Goal: Transaction & Acquisition: Purchase product/service

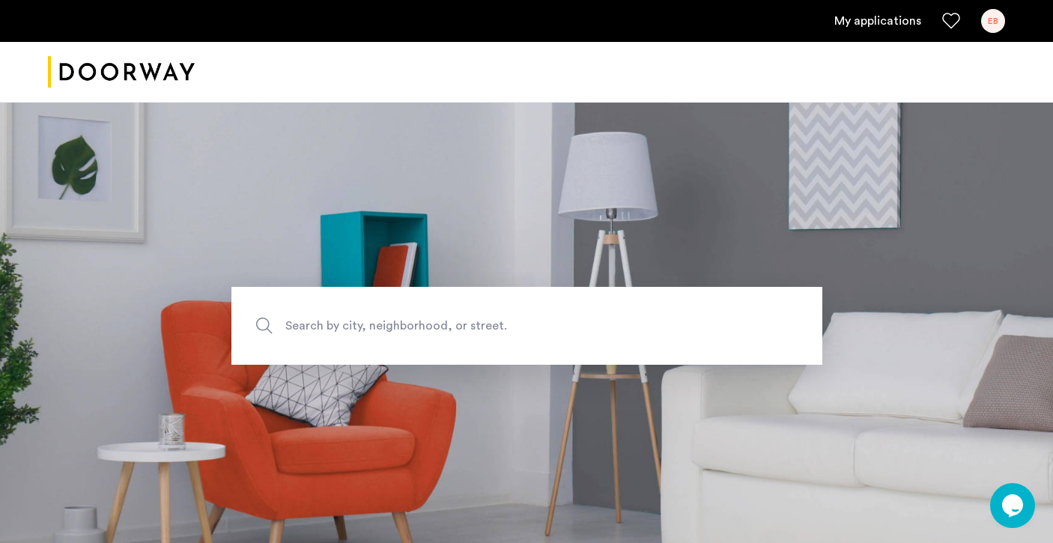
click at [993, 22] on div "EB" at bounding box center [993, 21] width 24 height 24
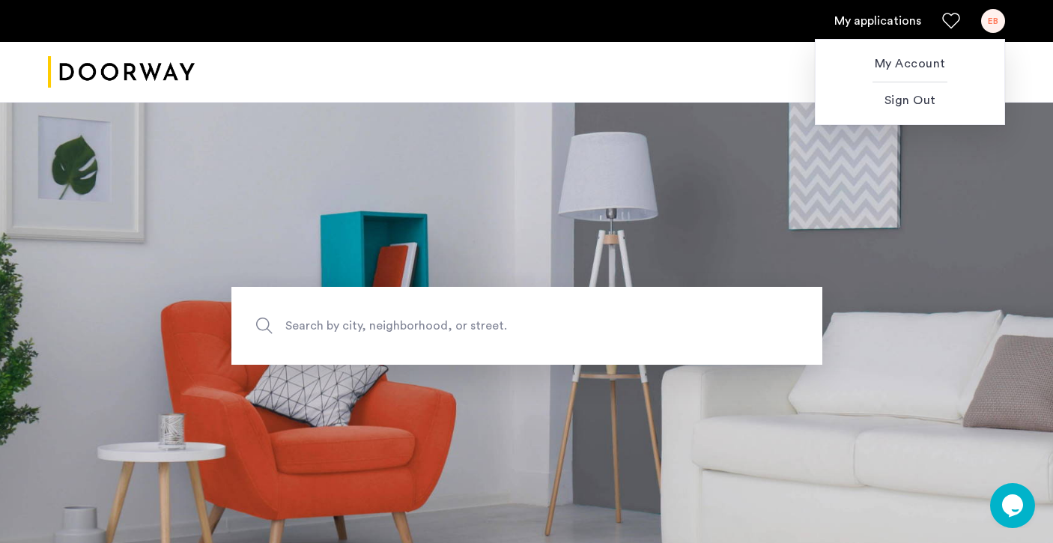
click at [678, 109] on div at bounding box center [526, 271] width 1053 height 543
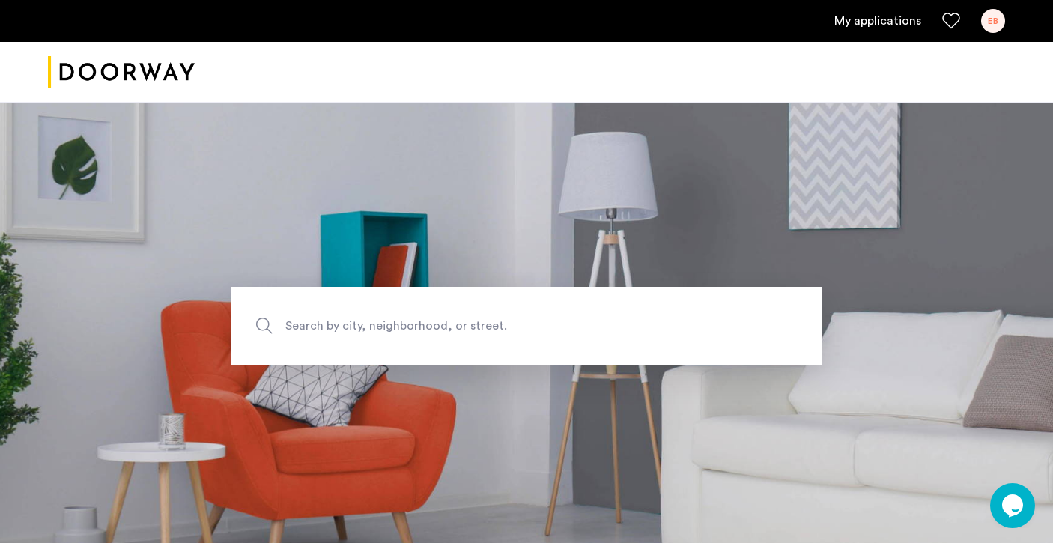
click at [884, 11] on ul "My applications EB" at bounding box center [526, 21] width 957 height 24
click at [881, 25] on link "My applications" at bounding box center [877, 21] width 87 height 18
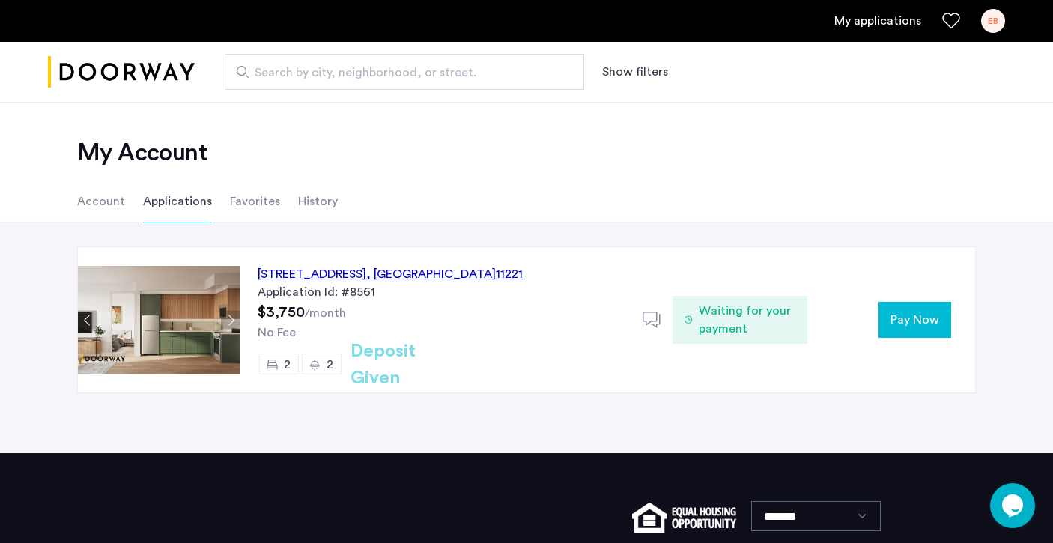
click at [911, 328] on span "Pay Now" at bounding box center [914, 320] width 49 height 18
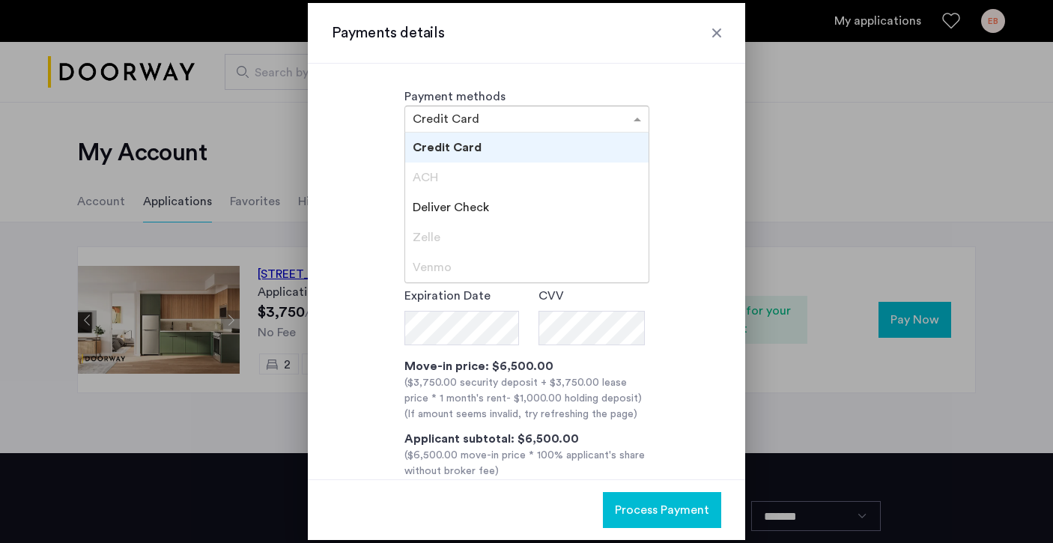
click at [605, 128] on div "× Credit Card" at bounding box center [526, 119] width 245 height 27
click at [593, 147] on div "Credit Card" at bounding box center [526, 148] width 243 height 30
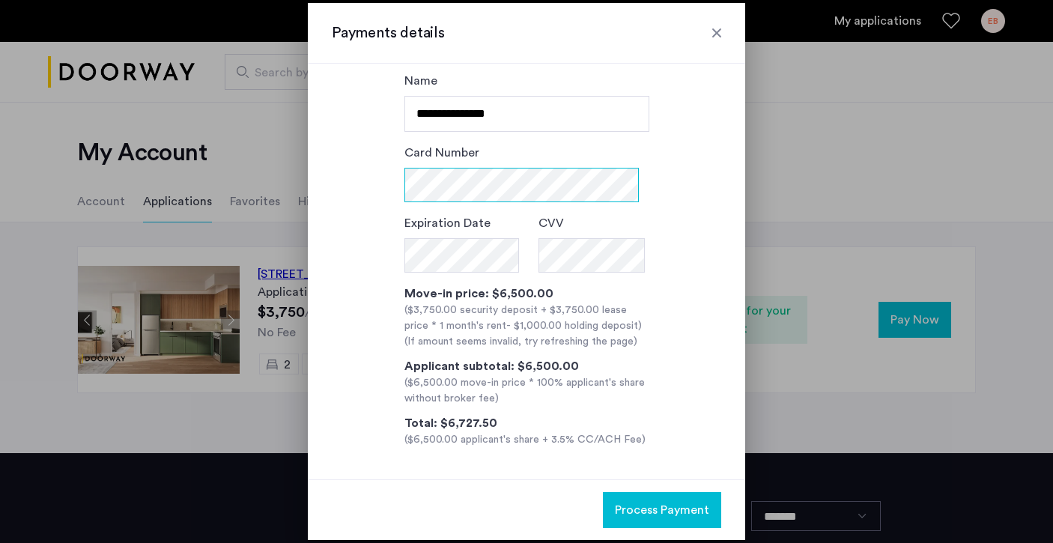
scroll to position [76, 0]
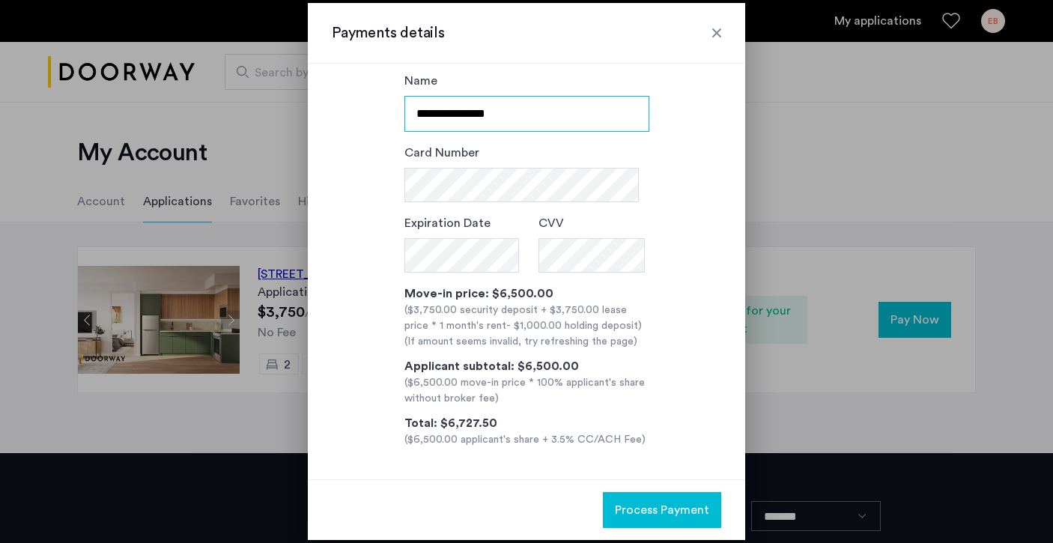
click at [450, 119] on input "**********" at bounding box center [526, 114] width 245 height 36
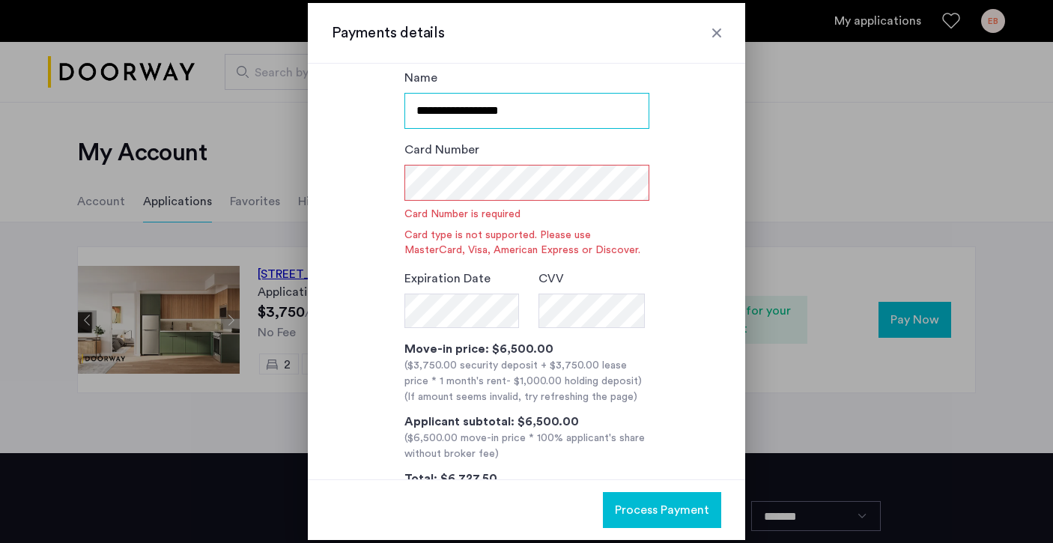
type input "**********"
click at [663, 183] on div "**********" at bounding box center [526, 286] width 389 height 434
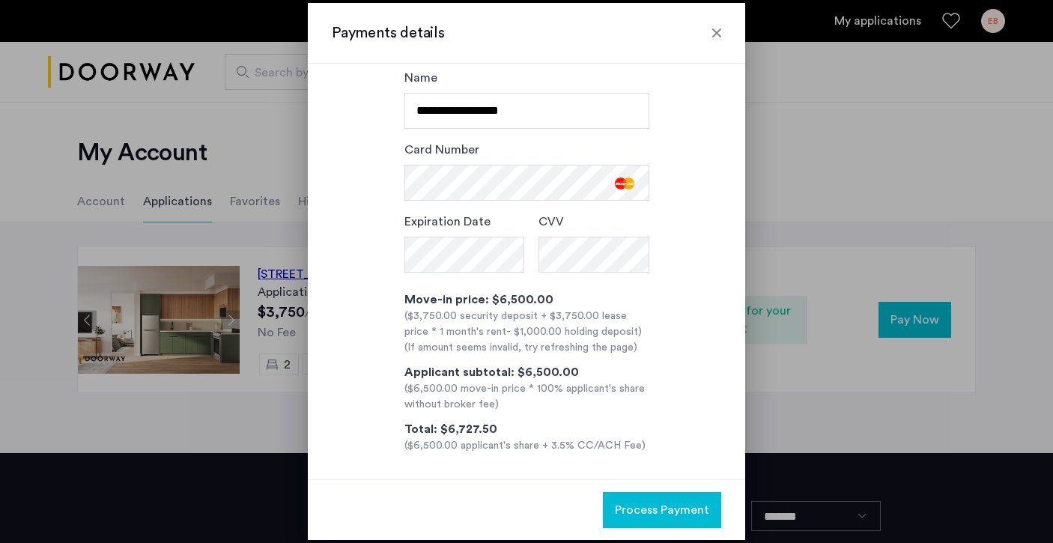
click at [604, 329] on span "- $1,000.00 holding deposit" at bounding box center [572, 331] width 132 height 10
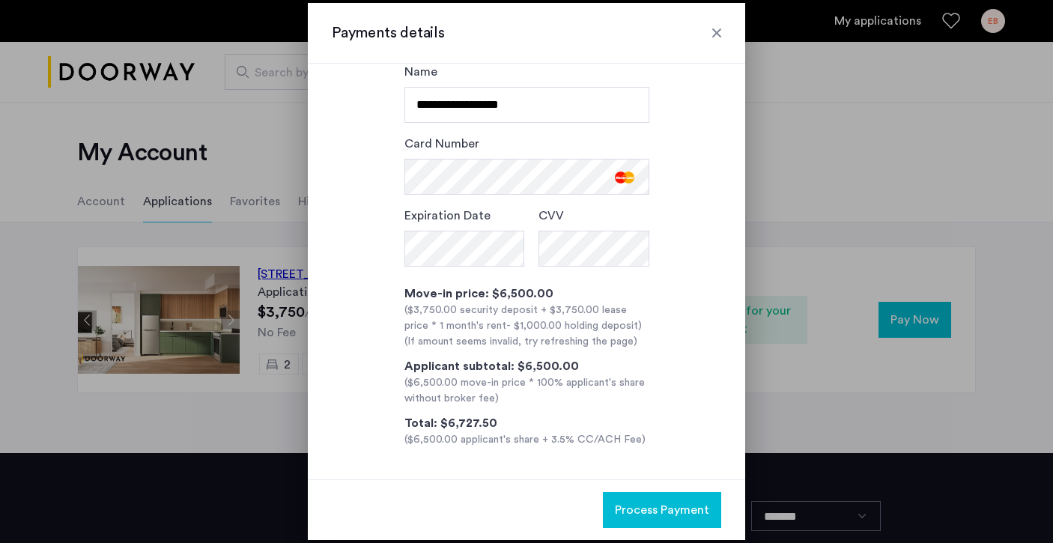
click at [717, 36] on div at bounding box center [716, 32] width 15 height 15
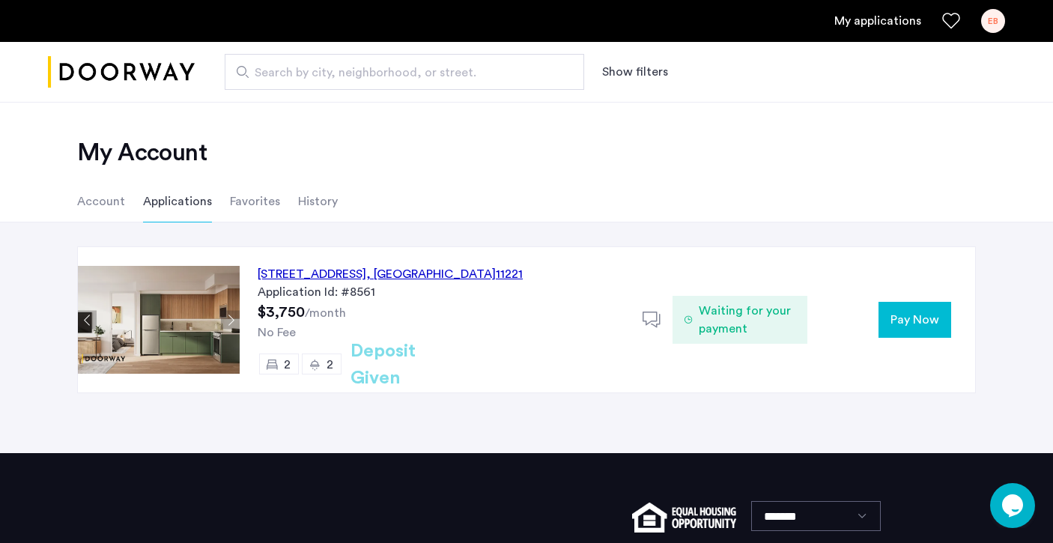
click at [440, 300] on div "Application Id: #8561" at bounding box center [441, 292] width 367 height 18
click at [434, 273] on div "972 Bushwick Avenue, Unit 3A, Brooklyn , NY 11221" at bounding box center [390, 274] width 265 height 18
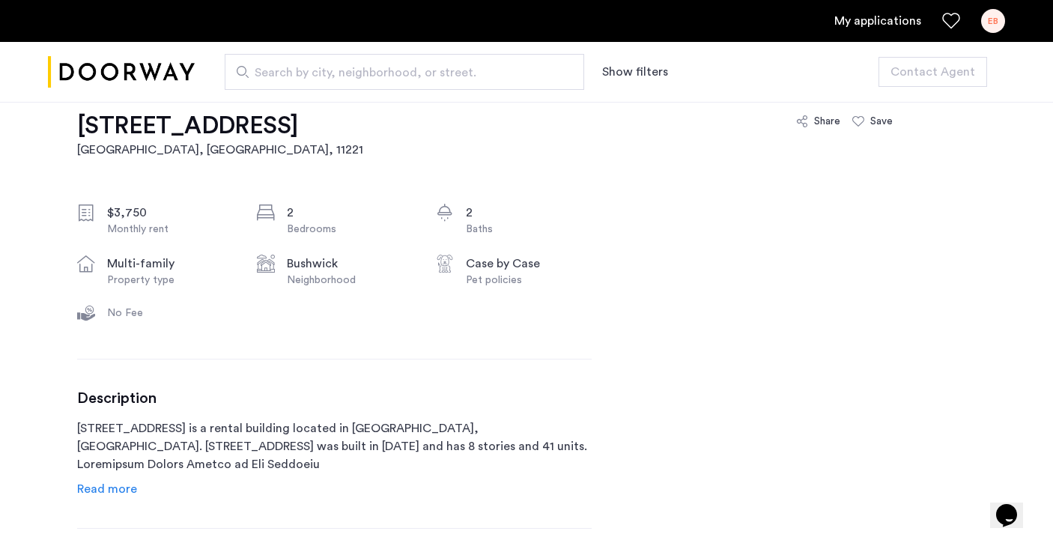
scroll to position [473, 0]
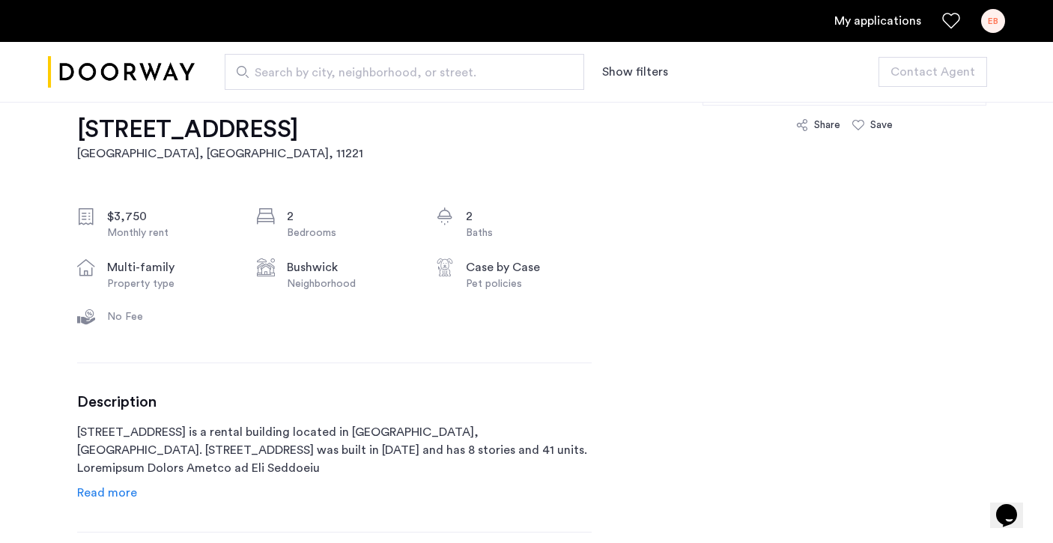
click at [985, 20] on div "EB" at bounding box center [993, 21] width 24 height 24
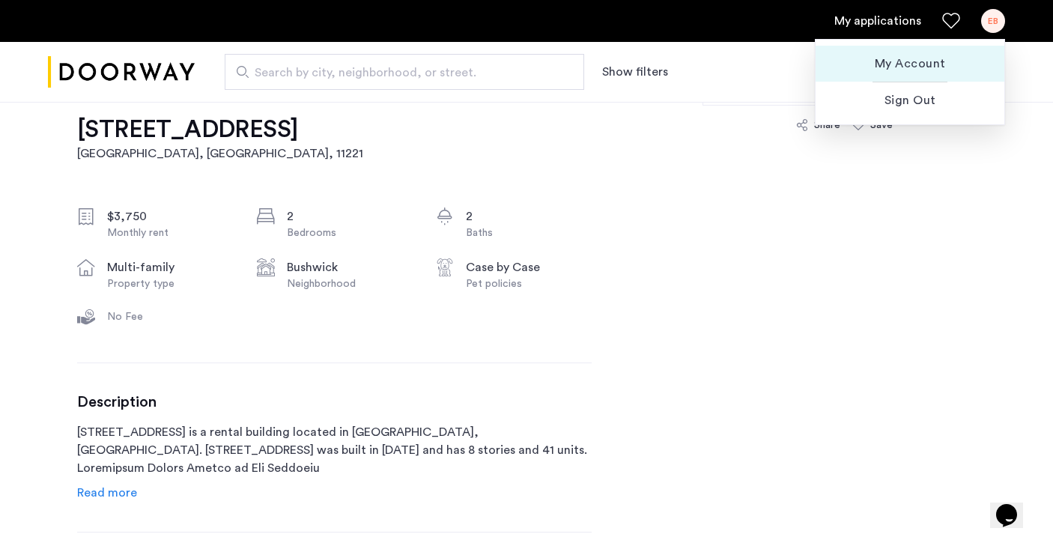
click at [946, 68] on span "My Account" at bounding box center [909, 64] width 165 height 18
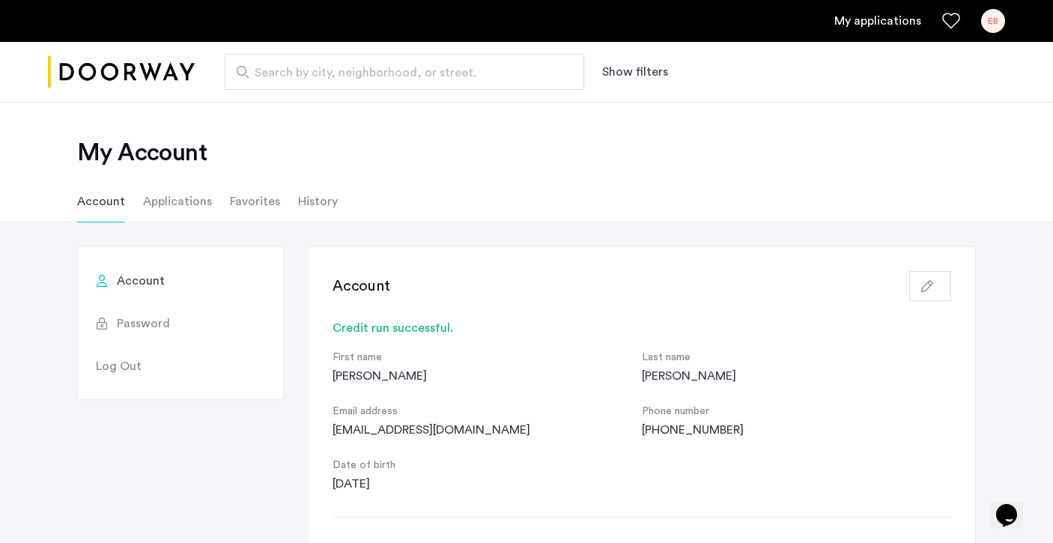
click at [913, 285] on button "button" at bounding box center [930, 286] width 42 height 30
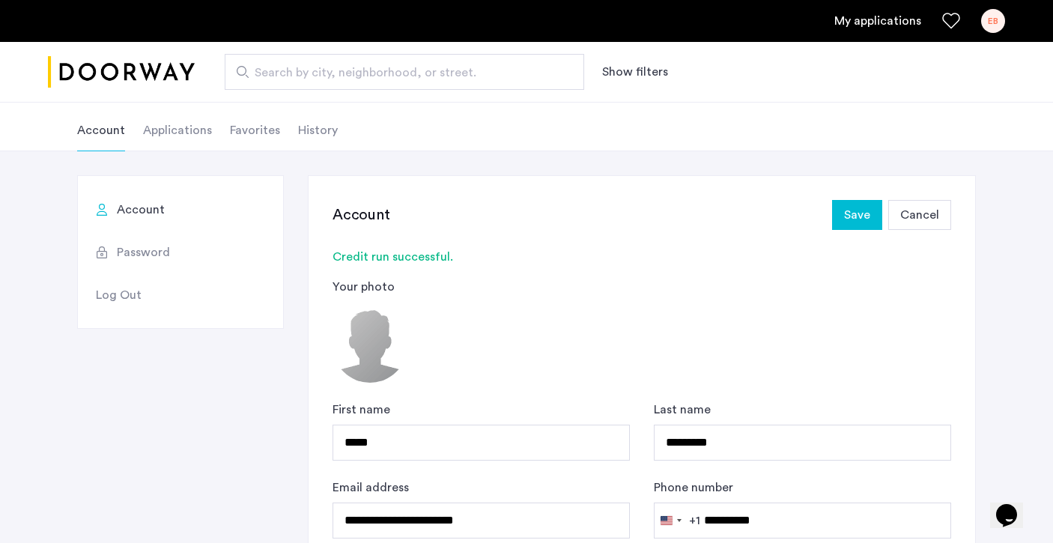
scroll to position [78, 0]
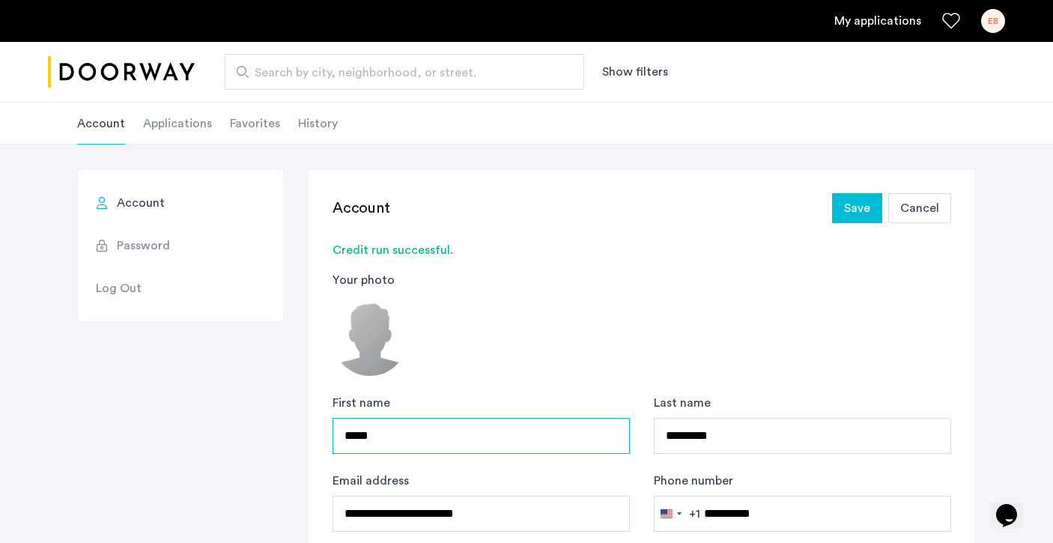
click at [430, 434] on input "*****" at bounding box center [480, 436] width 297 height 36
type input "*"
type input "********"
click at [849, 219] on button "Save" at bounding box center [857, 208] width 50 height 30
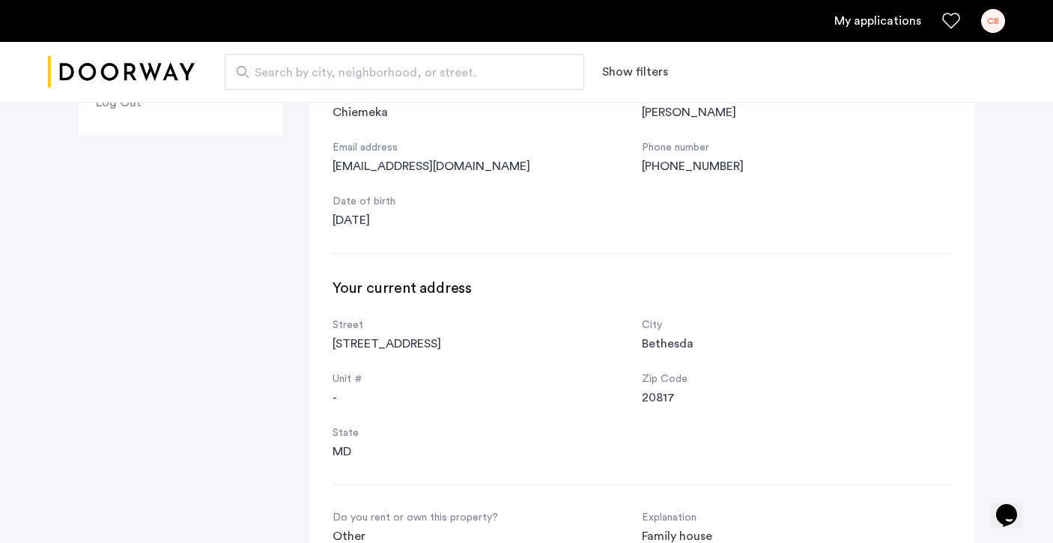
scroll to position [0, 0]
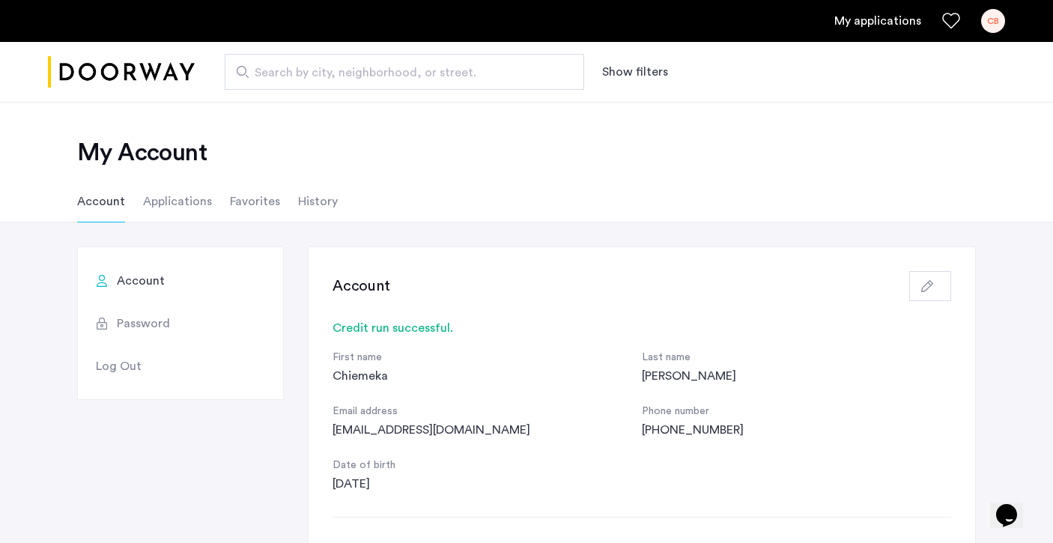
click at [851, 21] on link "My applications" at bounding box center [877, 21] width 87 height 18
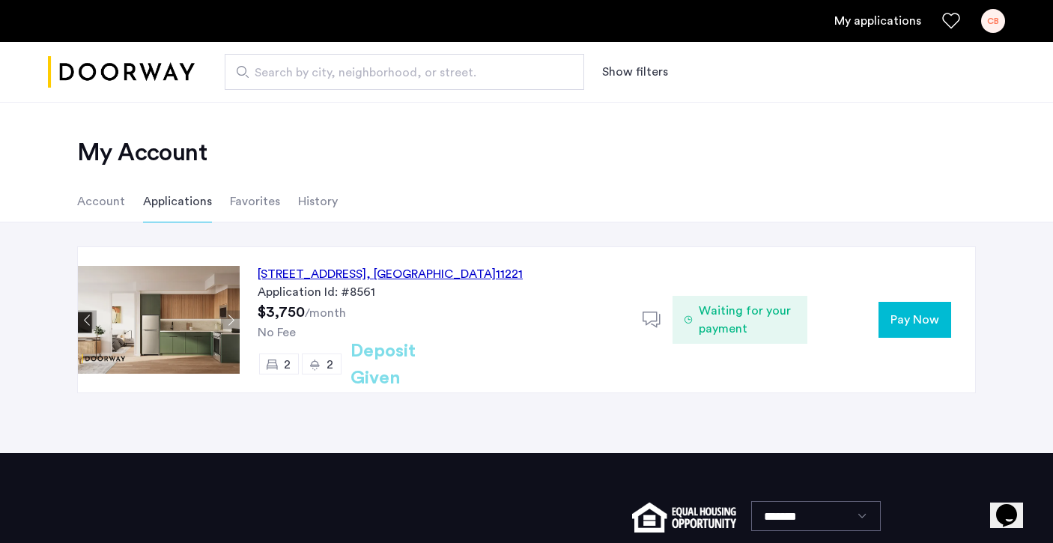
click at [477, 277] on span ", [GEOGRAPHIC_DATA]" at bounding box center [431, 274] width 130 height 12
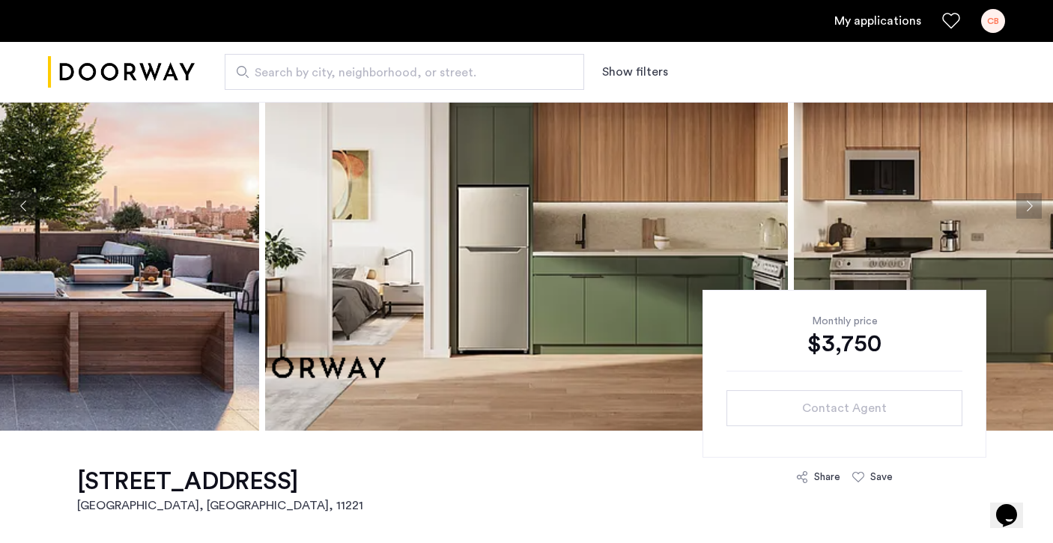
scroll to position [119, 0]
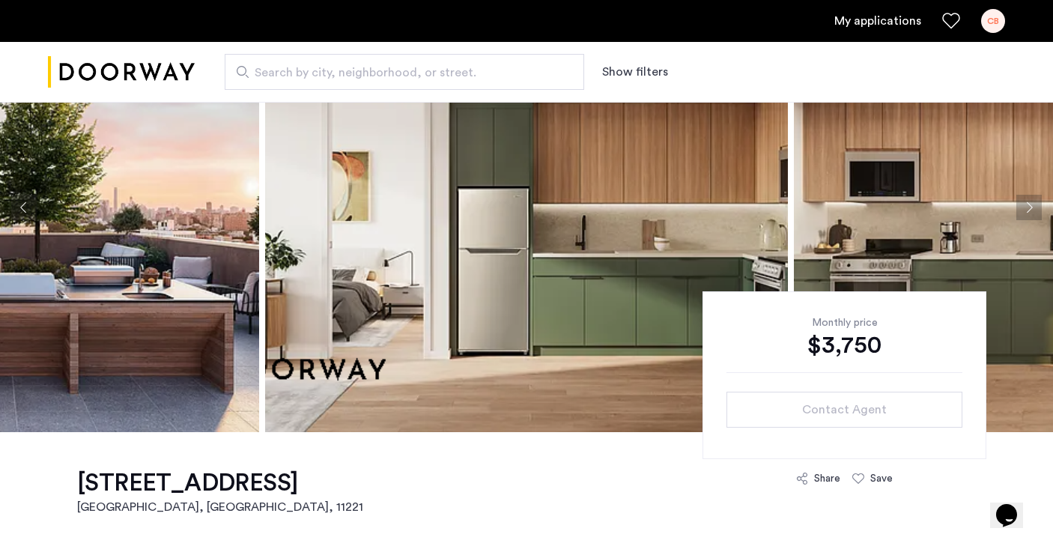
click at [863, 25] on link "My applications" at bounding box center [877, 21] width 87 height 18
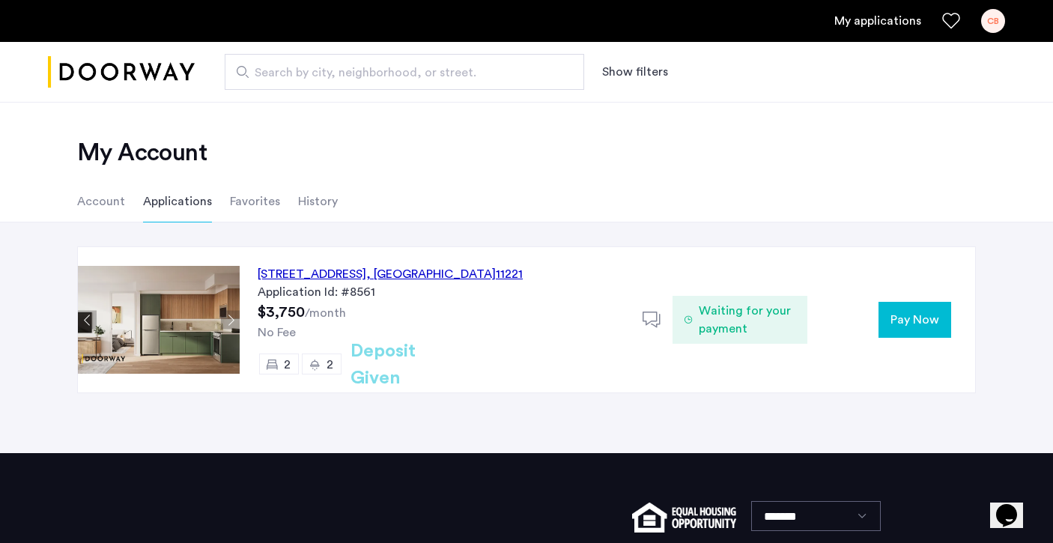
click at [908, 323] on span "Pay Now" at bounding box center [914, 320] width 49 height 18
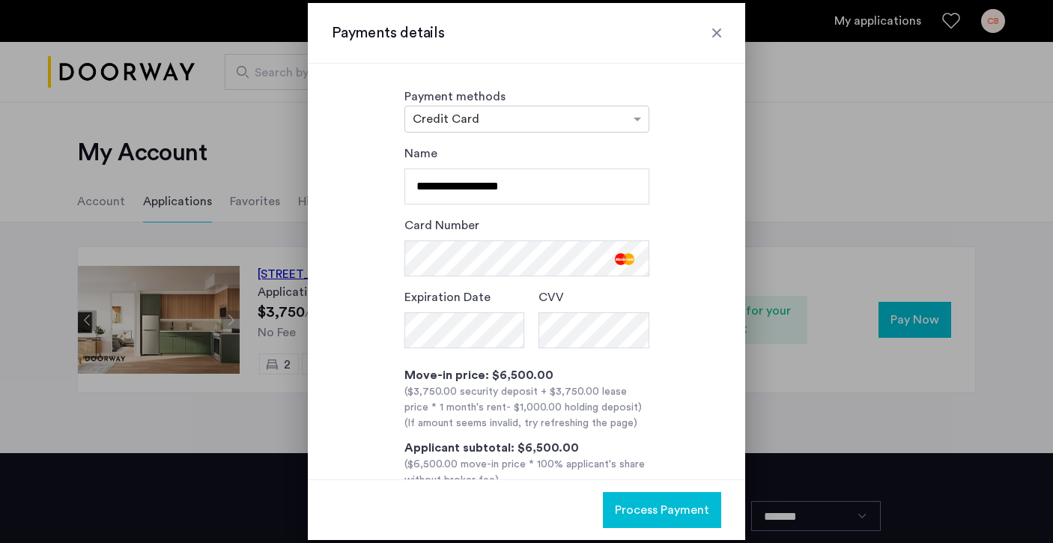
click at [648, 368] on div "**********" at bounding box center [526, 337] width 389 height 385
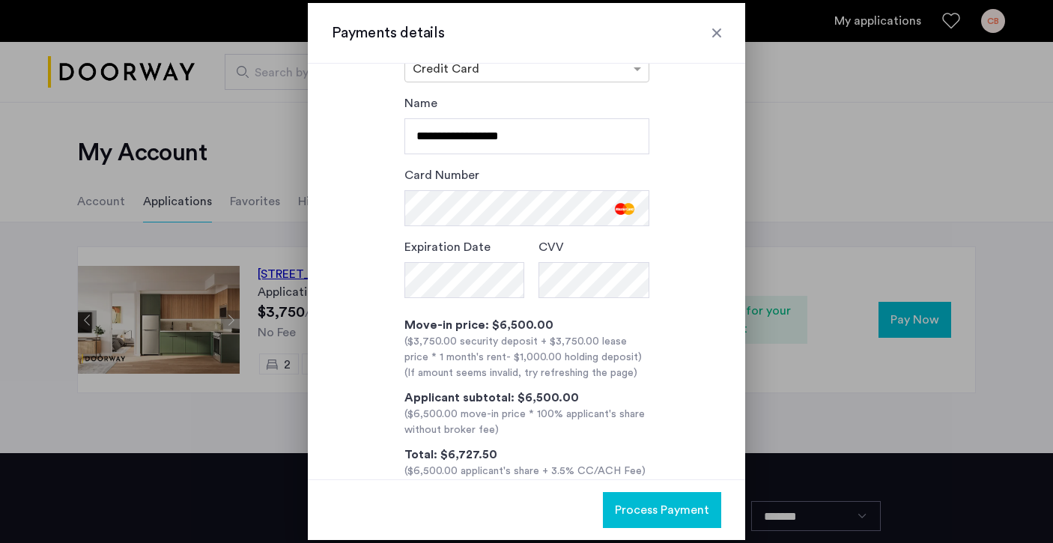
scroll to position [82, 0]
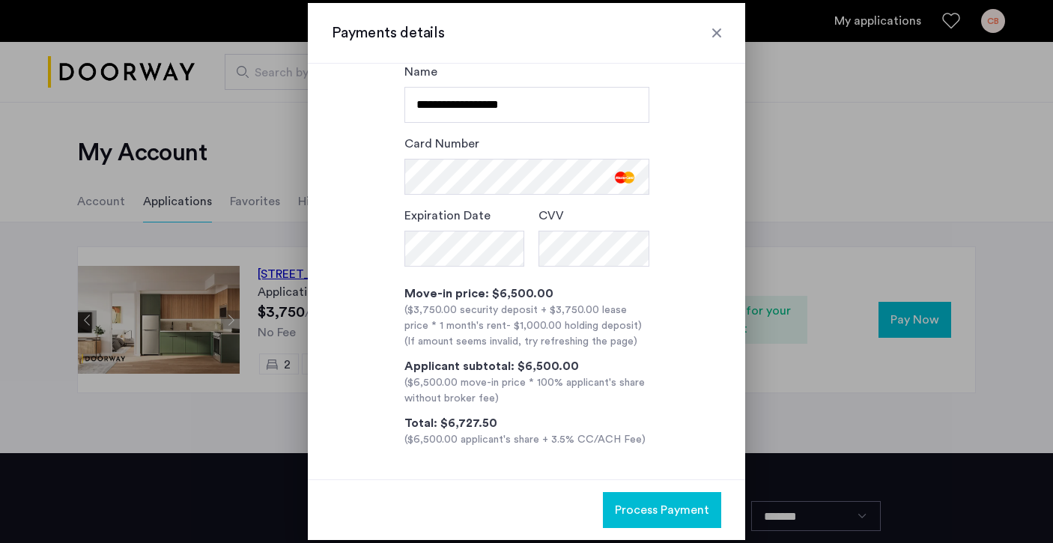
click at [666, 514] on span "Process Payment" at bounding box center [662, 510] width 94 height 18
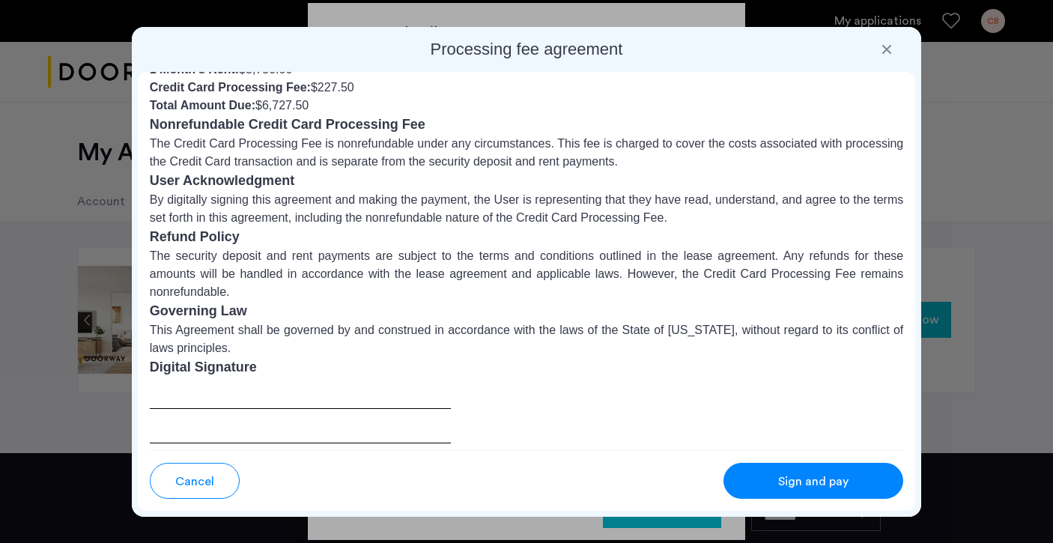
scroll to position [161, 0]
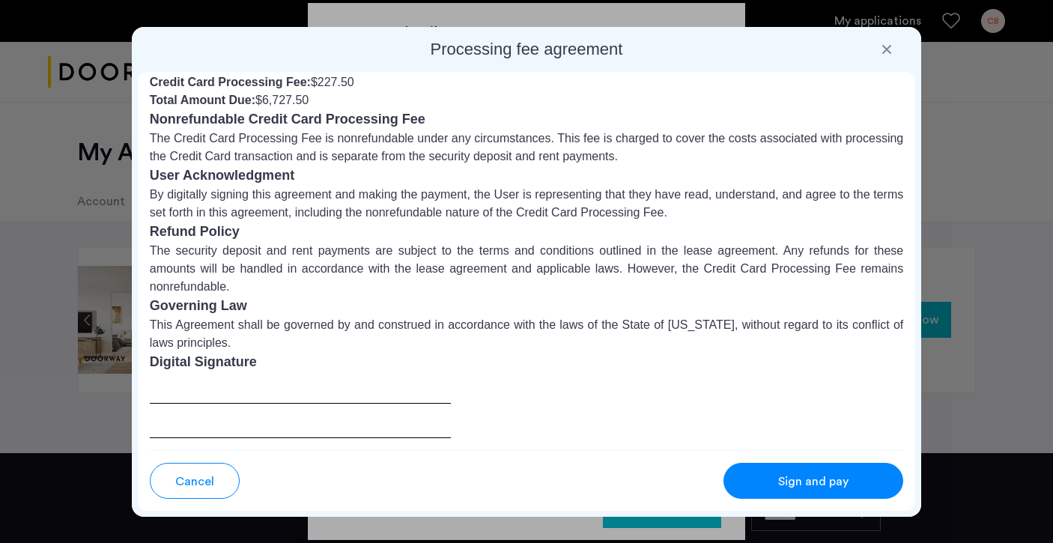
click at [273, 422] on div at bounding box center [301, 405] width 302 height 66
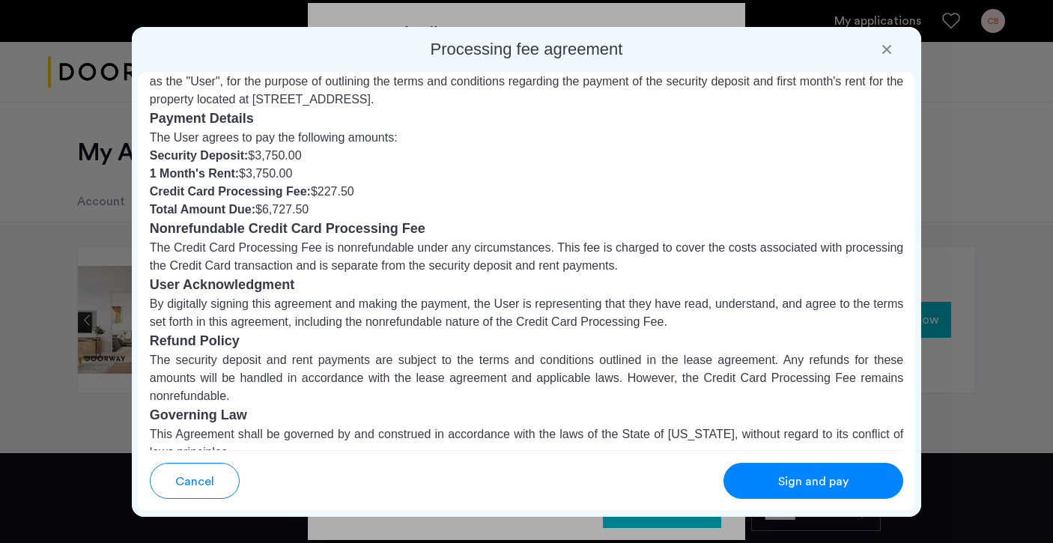
scroll to position [0, 0]
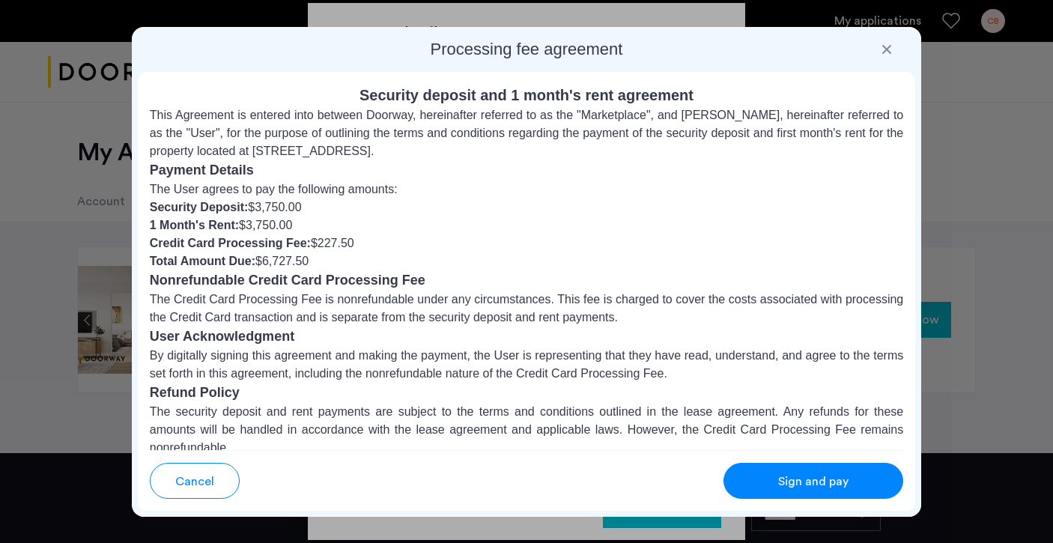
click at [827, 471] on button "Sign and pay" at bounding box center [813, 481] width 180 height 36
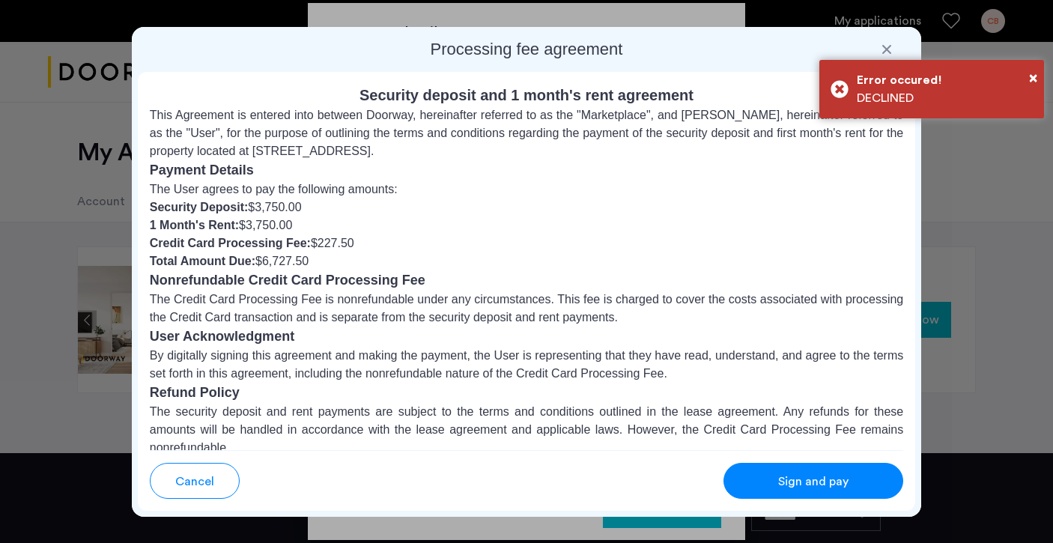
scroll to position [227, 0]
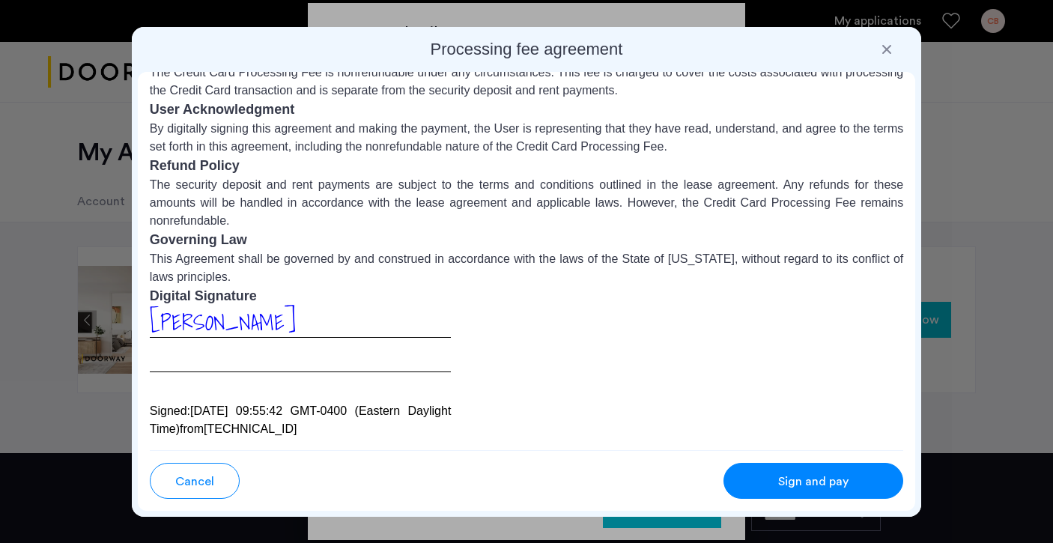
click at [809, 473] on span "Sign and pay" at bounding box center [813, 482] width 70 height 18
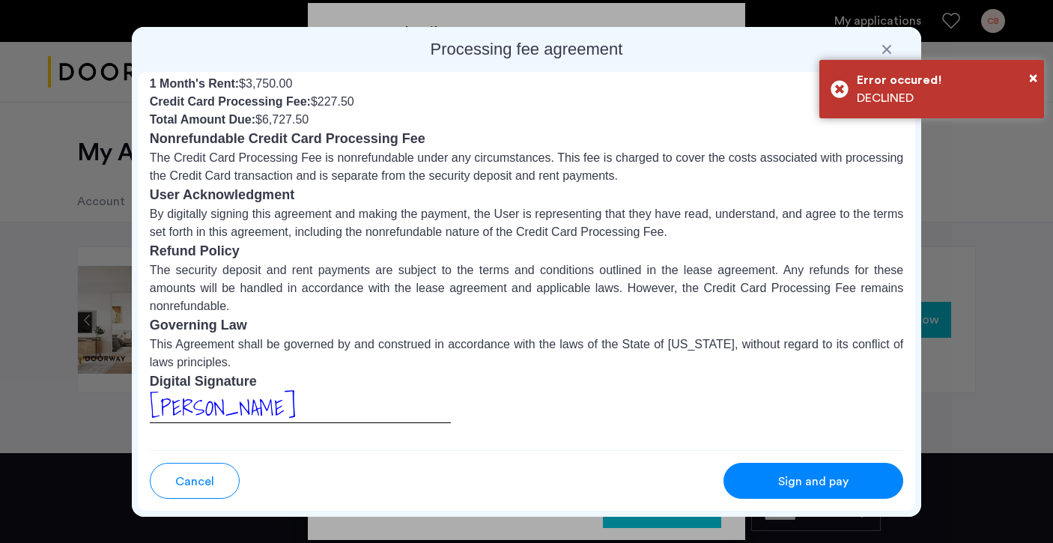
scroll to position [0, 0]
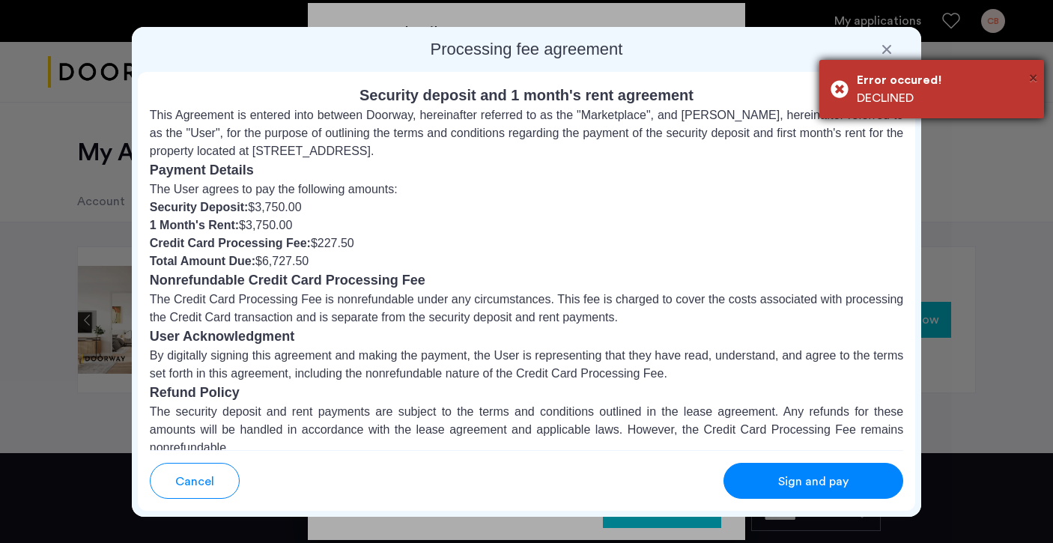
click at [1036, 77] on span "×" at bounding box center [1033, 77] width 8 height 15
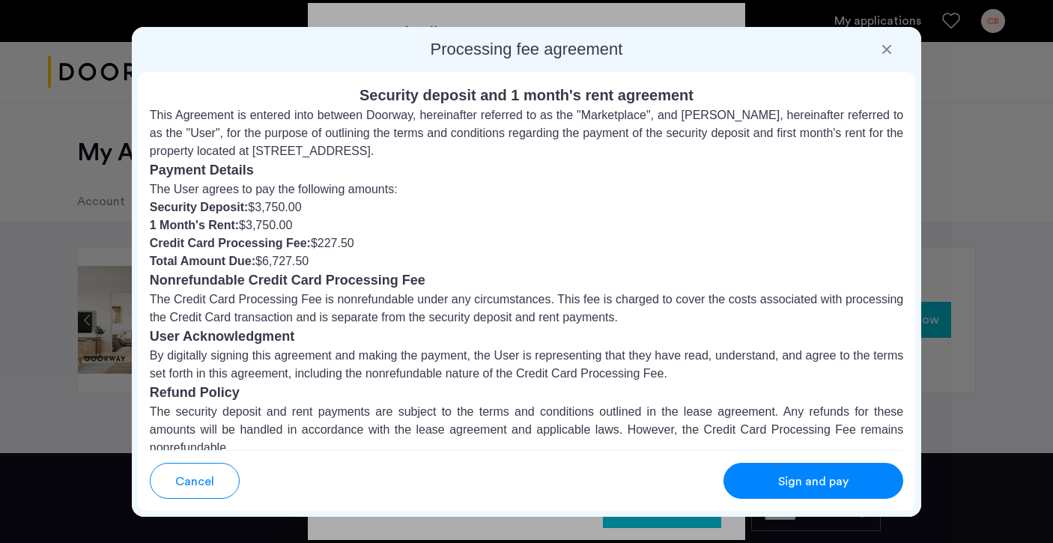
click at [887, 50] on div at bounding box center [886, 49] width 15 height 15
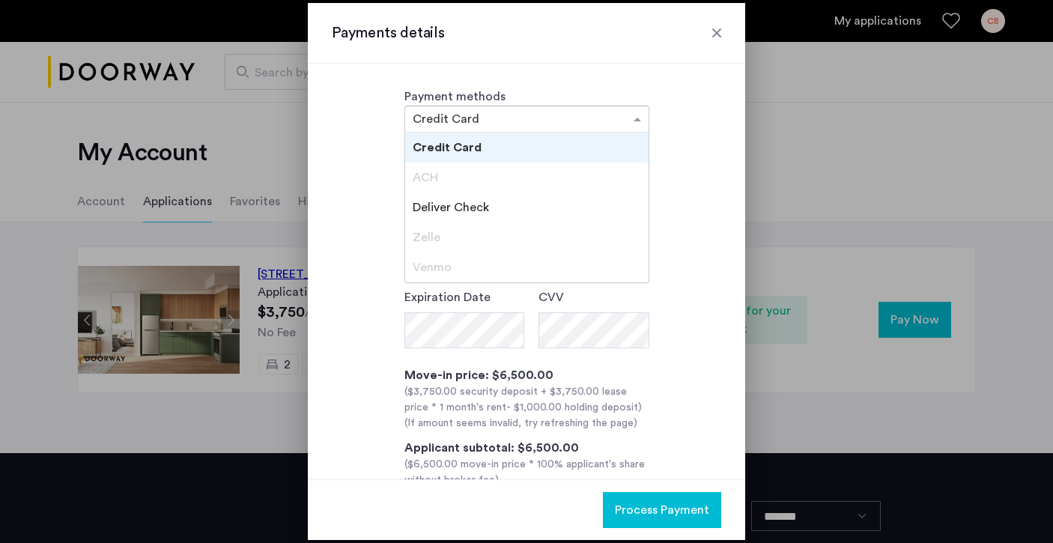
click at [569, 124] on input "text" at bounding box center [512, 120] width 198 height 10
click at [533, 152] on div "Credit Card" at bounding box center [526, 148] width 243 height 30
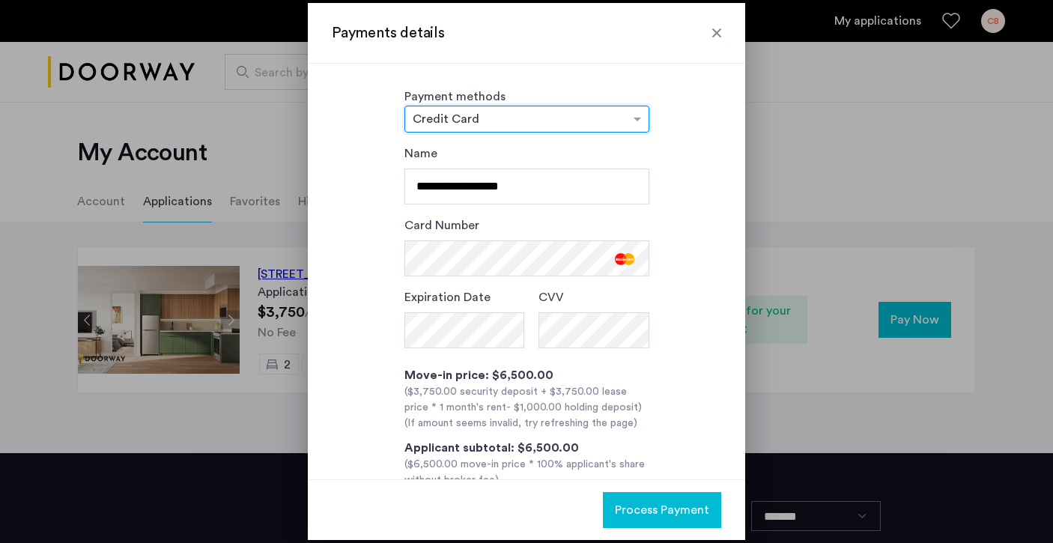
click at [540, 162] on div "**********" at bounding box center [526, 175] width 245 height 60
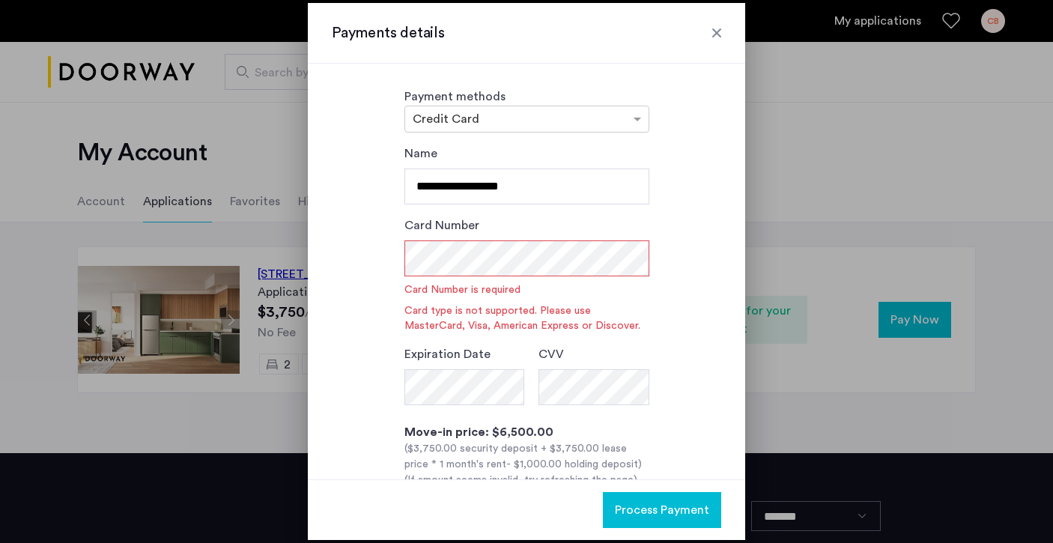
click at [607, 356] on div "CVV" at bounding box center [593, 378] width 110 height 66
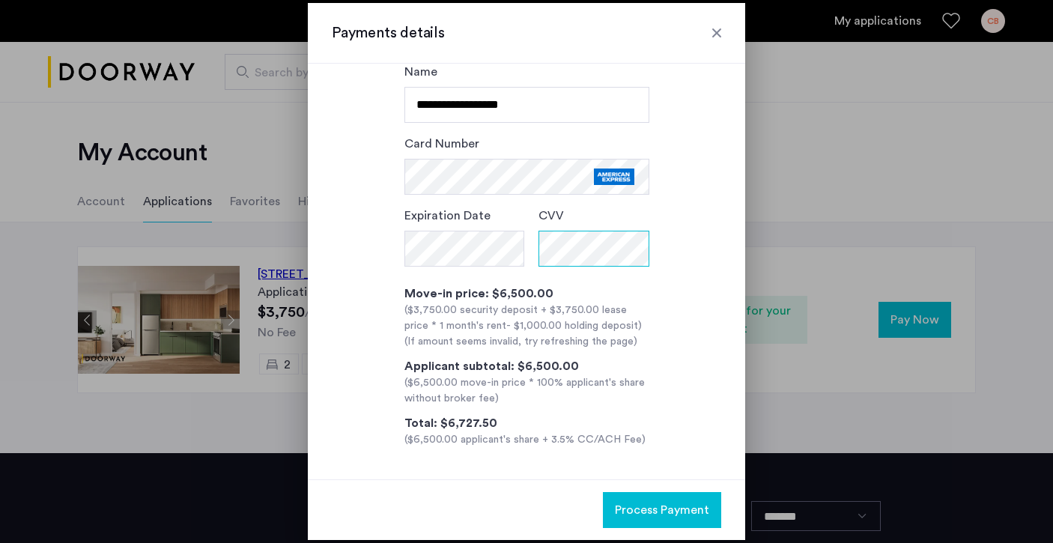
scroll to position [82, 0]
click at [669, 335] on div "**********" at bounding box center [526, 255] width 389 height 385
click at [664, 506] on span "Process Payment" at bounding box center [662, 510] width 94 height 18
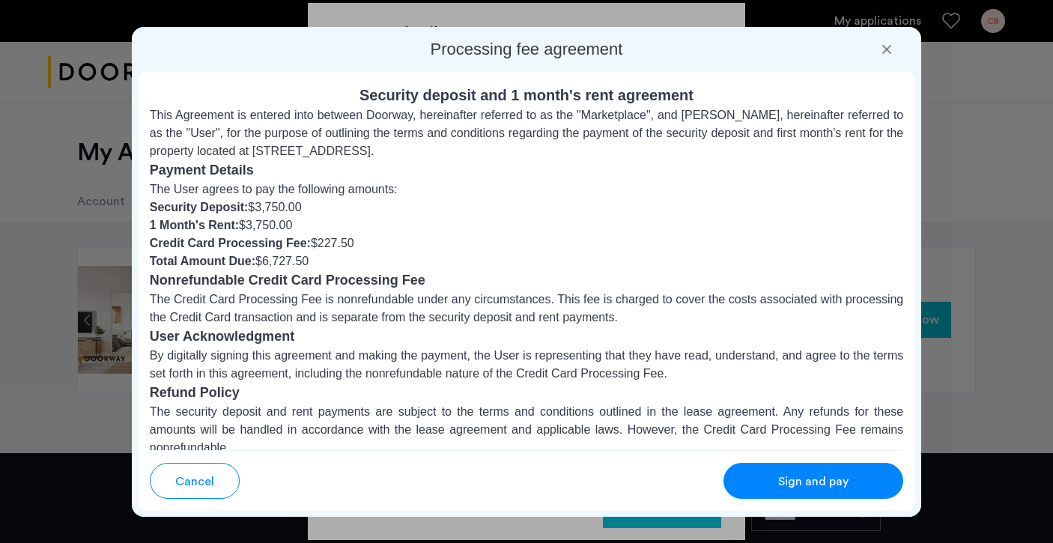
scroll to position [161, 0]
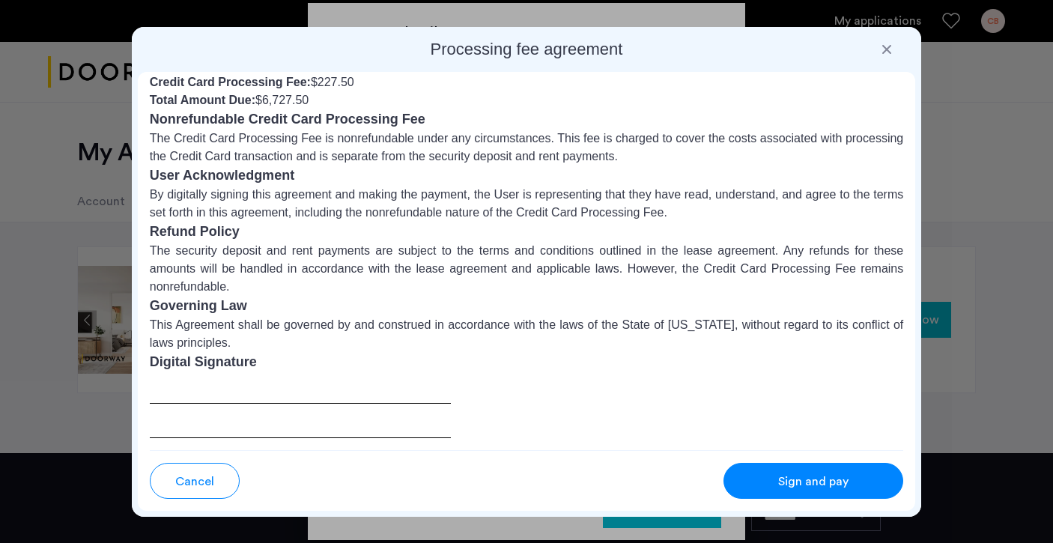
click at [803, 478] on span "Sign and pay" at bounding box center [813, 482] width 70 height 18
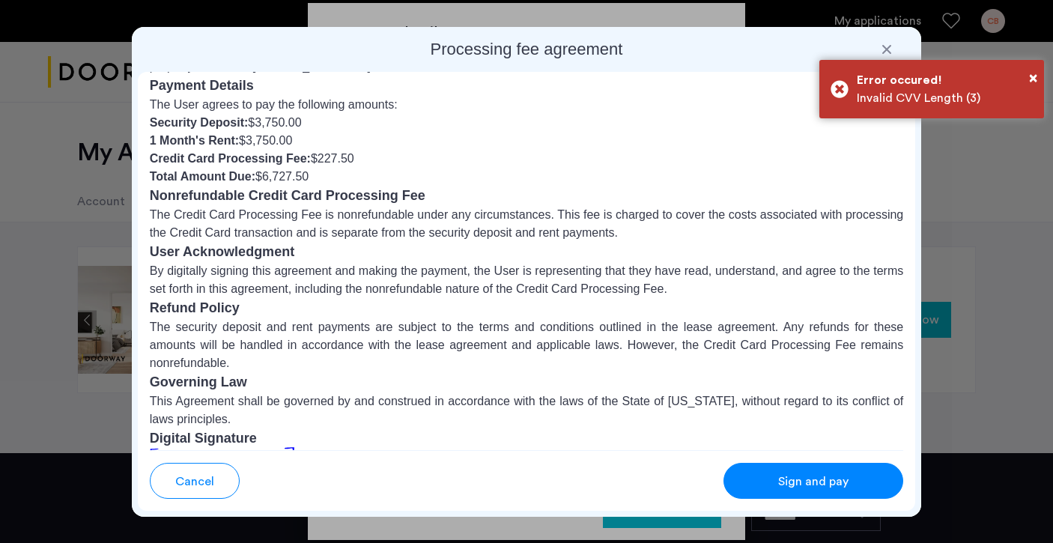
scroll to position [71, 0]
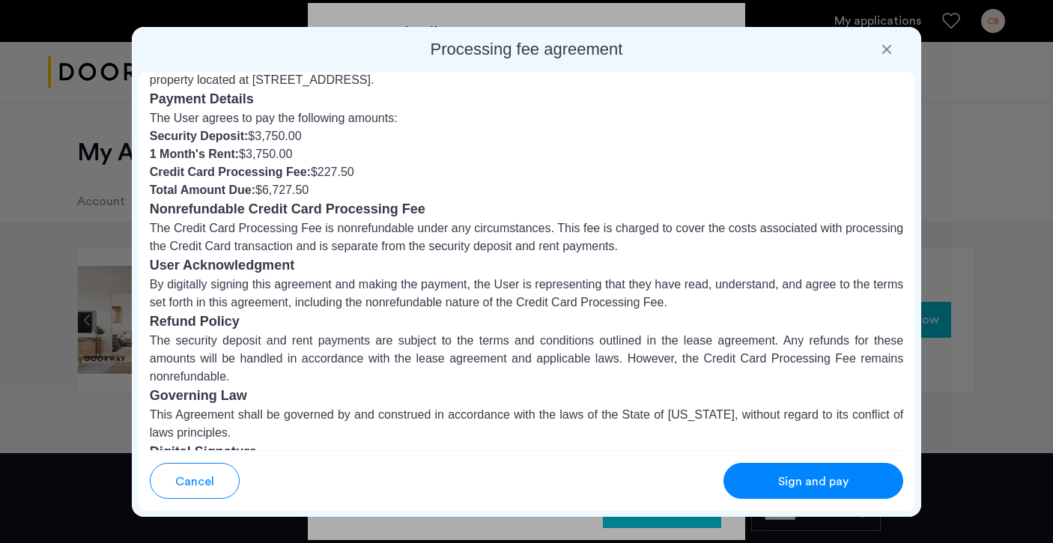
click at [891, 54] on div at bounding box center [886, 49] width 15 height 15
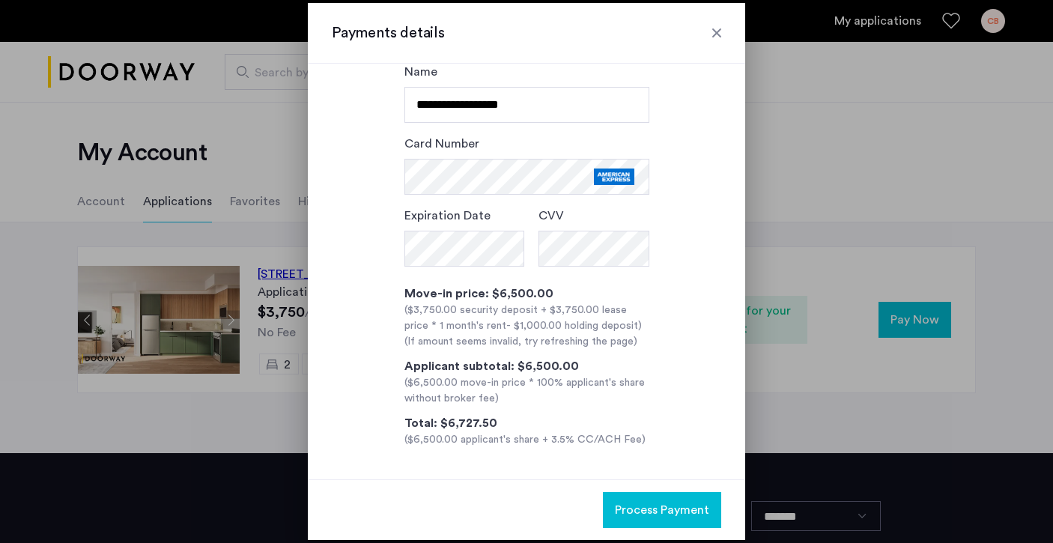
click at [696, 328] on div "**********" at bounding box center [526, 255] width 389 height 385
click at [684, 508] on span "Process Payment" at bounding box center [662, 510] width 94 height 18
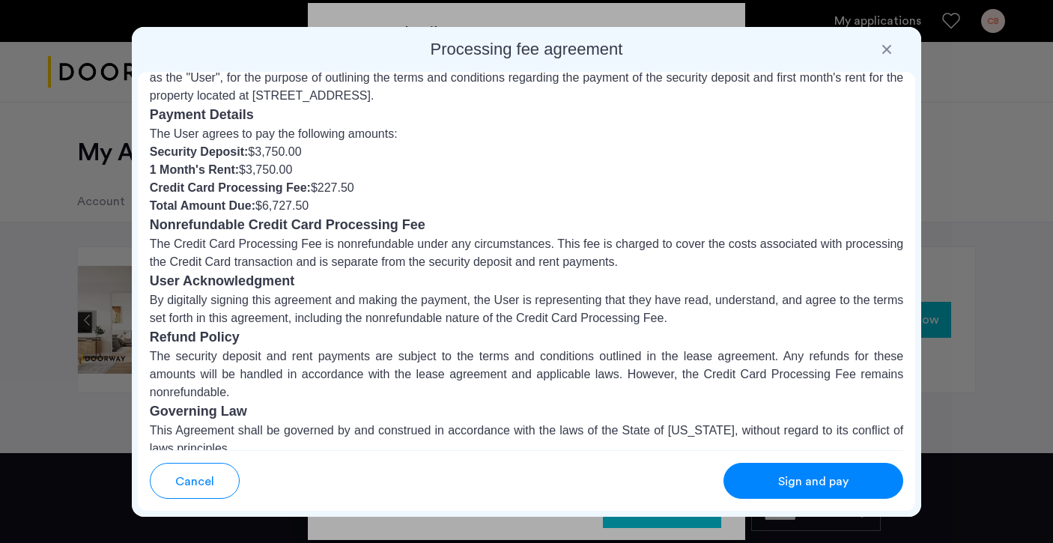
scroll to position [48, 0]
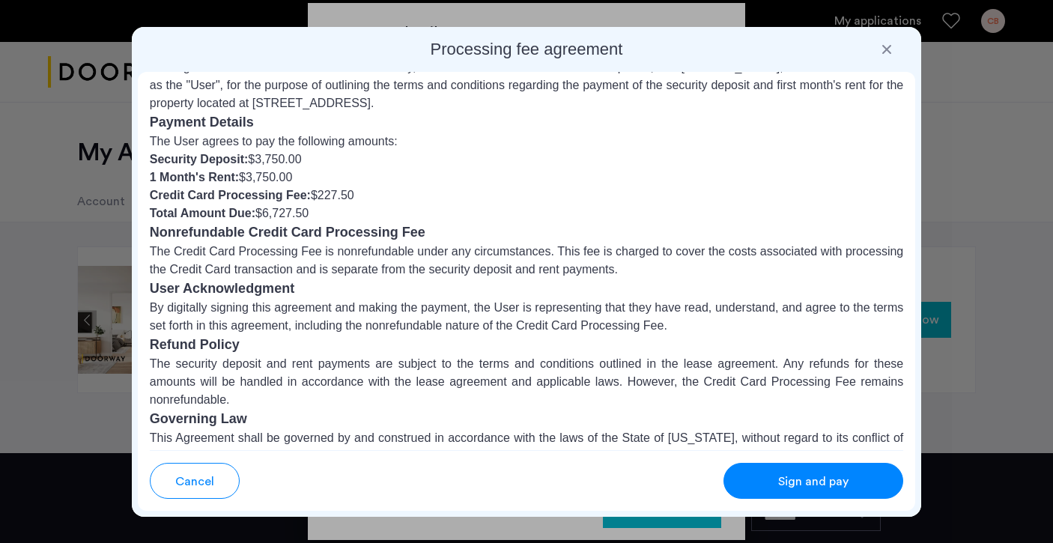
click at [795, 491] on button "Sign and pay" at bounding box center [813, 481] width 180 height 36
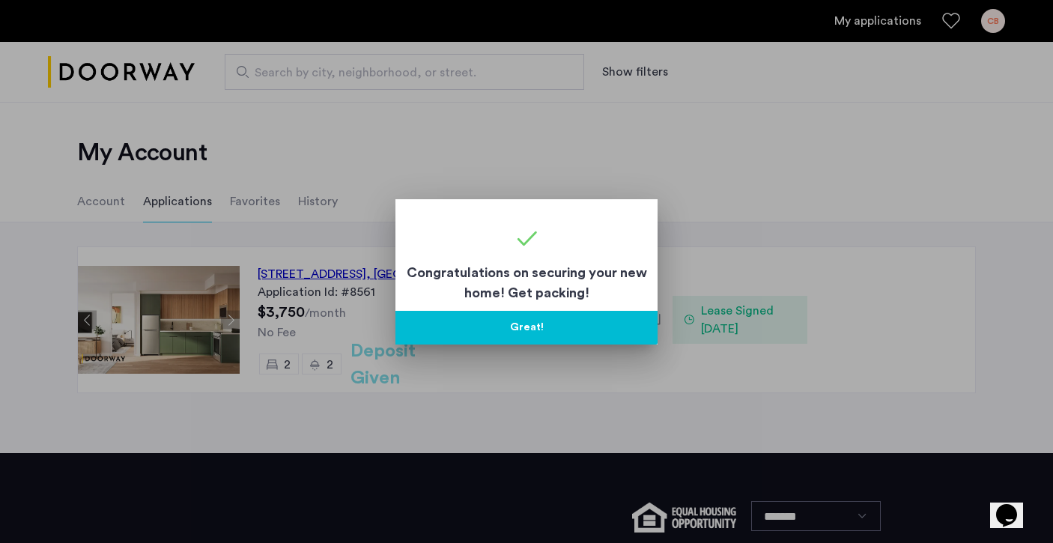
click at [601, 322] on button "Great!" at bounding box center [526, 328] width 262 height 34
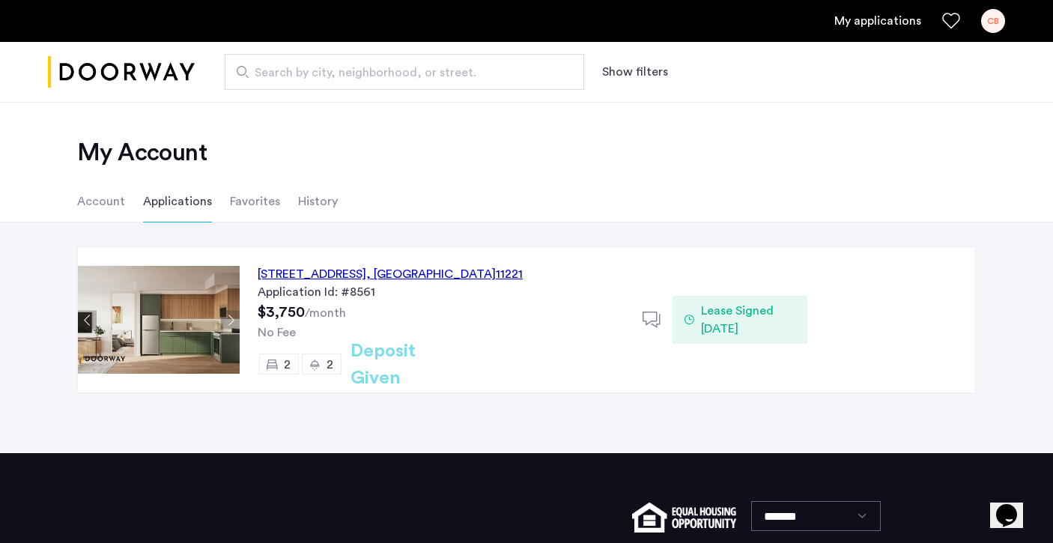
click at [601, 365] on div "2 2 Deposit Given" at bounding box center [441, 363] width 367 height 21
